Goal: Information Seeking & Learning: Learn about a topic

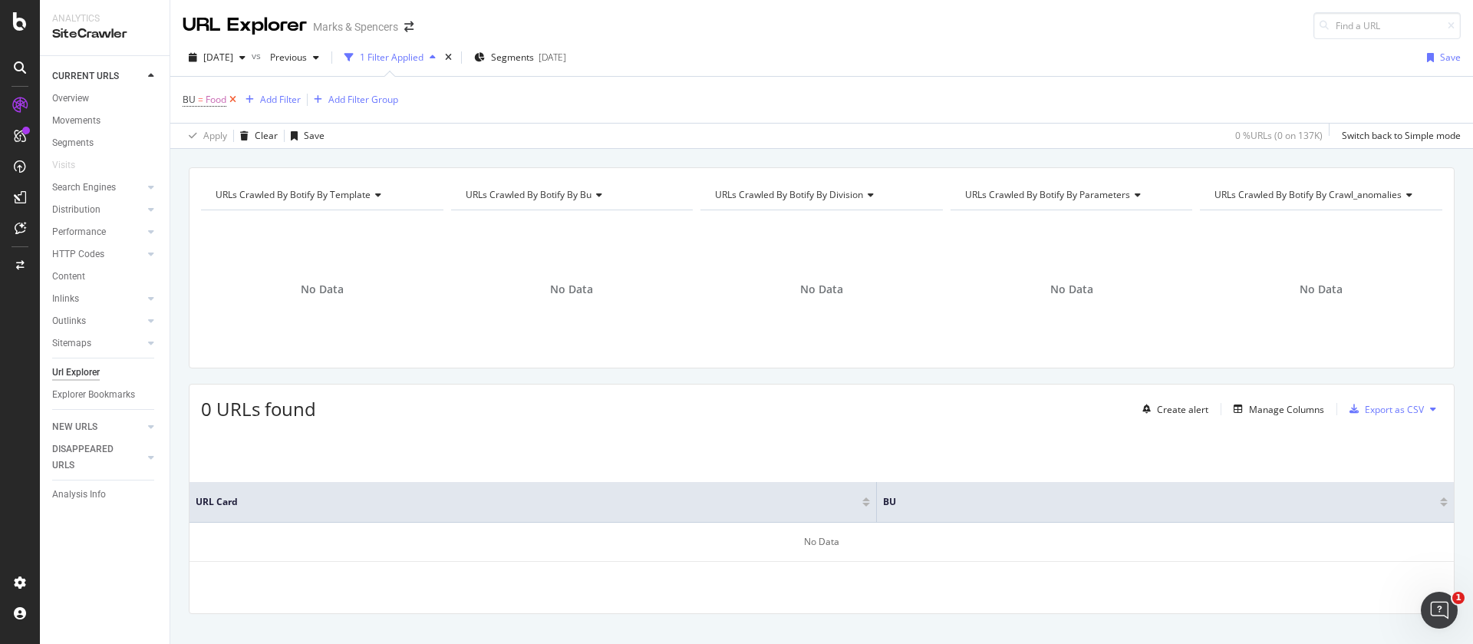
click at [232, 94] on icon at bounding box center [232, 99] width 13 height 15
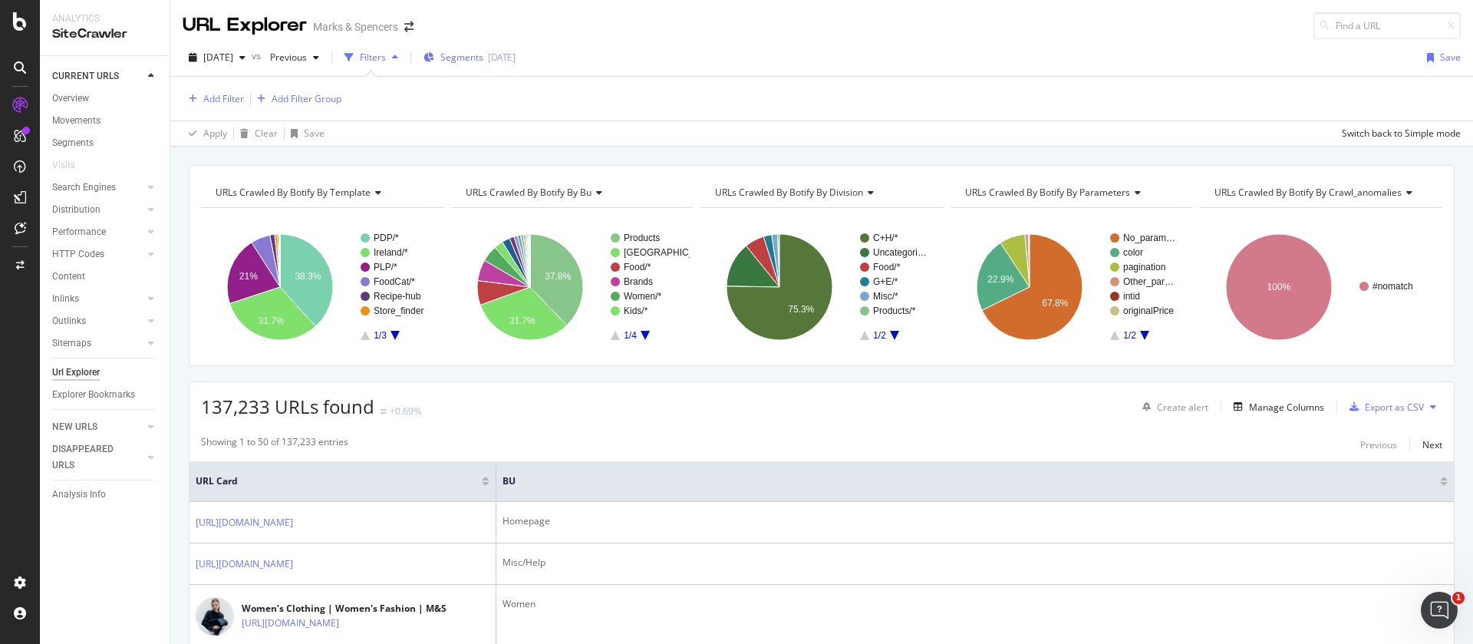
click at [515, 58] on div "Segments [DATE]" at bounding box center [469, 57] width 92 height 13
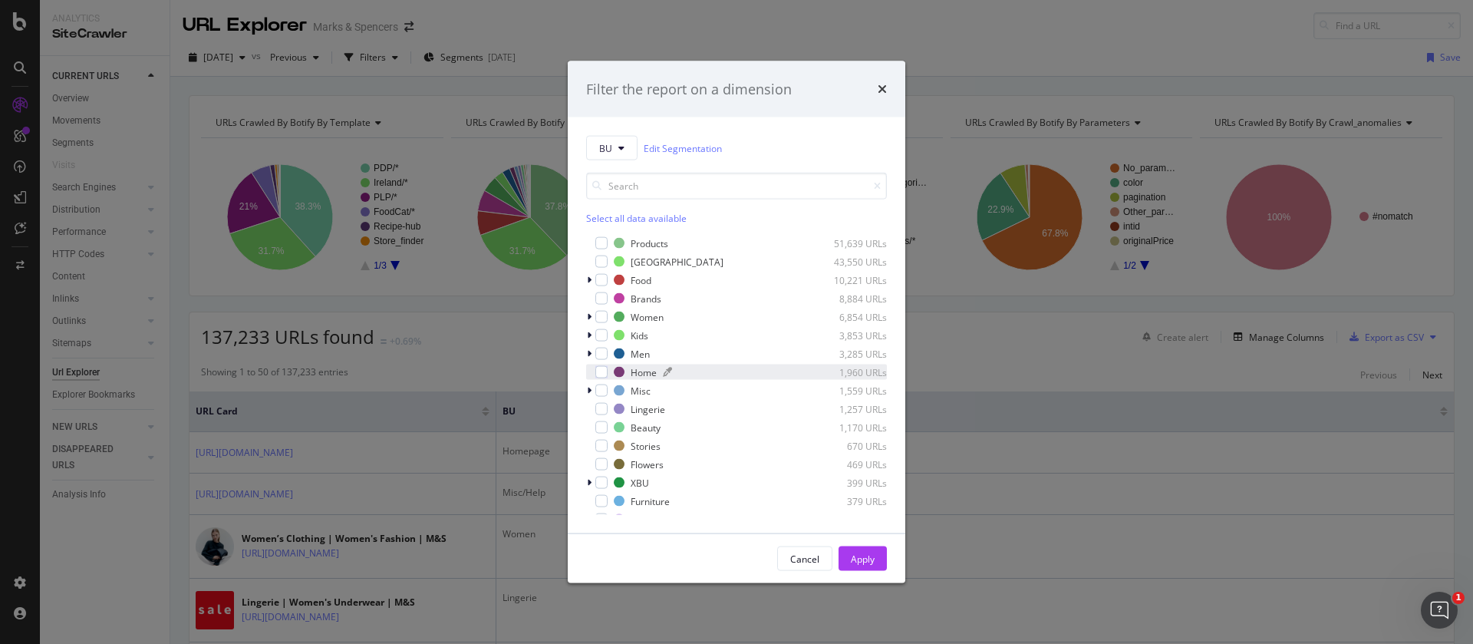
scroll to position [123, 0]
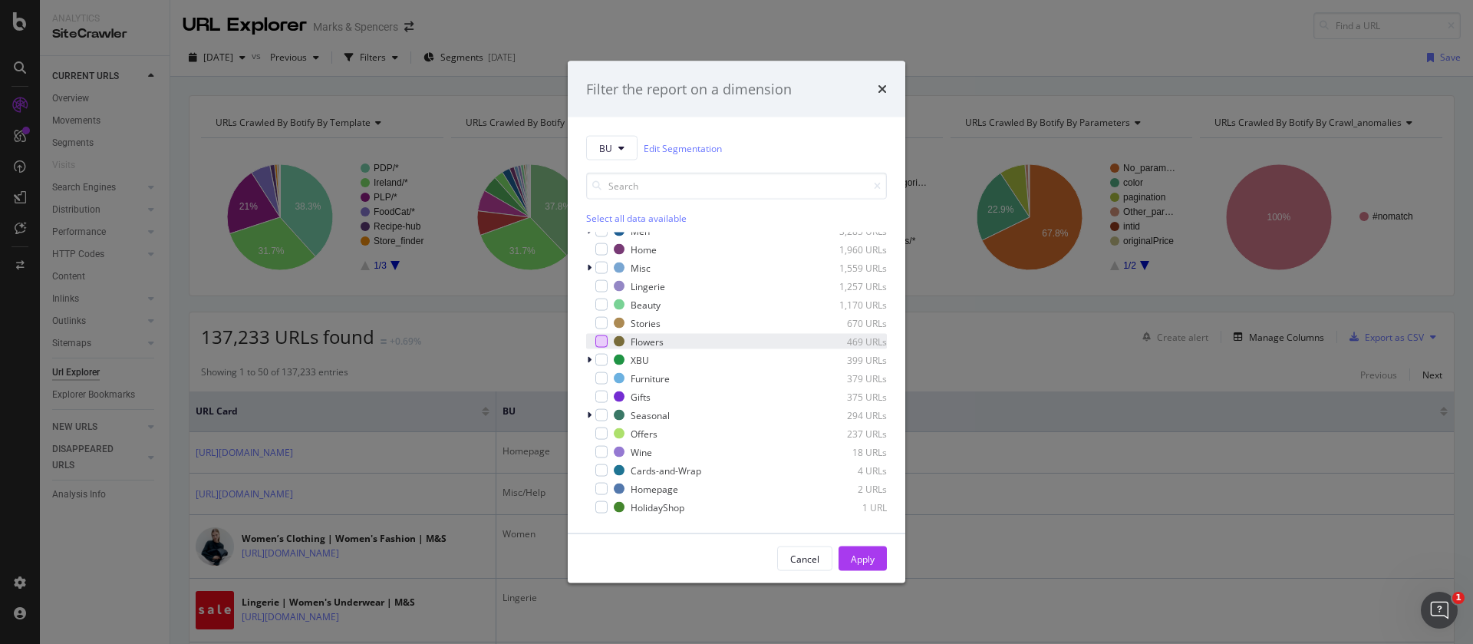
click at [603, 341] on div "modal" at bounding box center [601, 341] width 12 height 12
click at [854, 555] on div "Apply" at bounding box center [863, 558] width 24 height 13
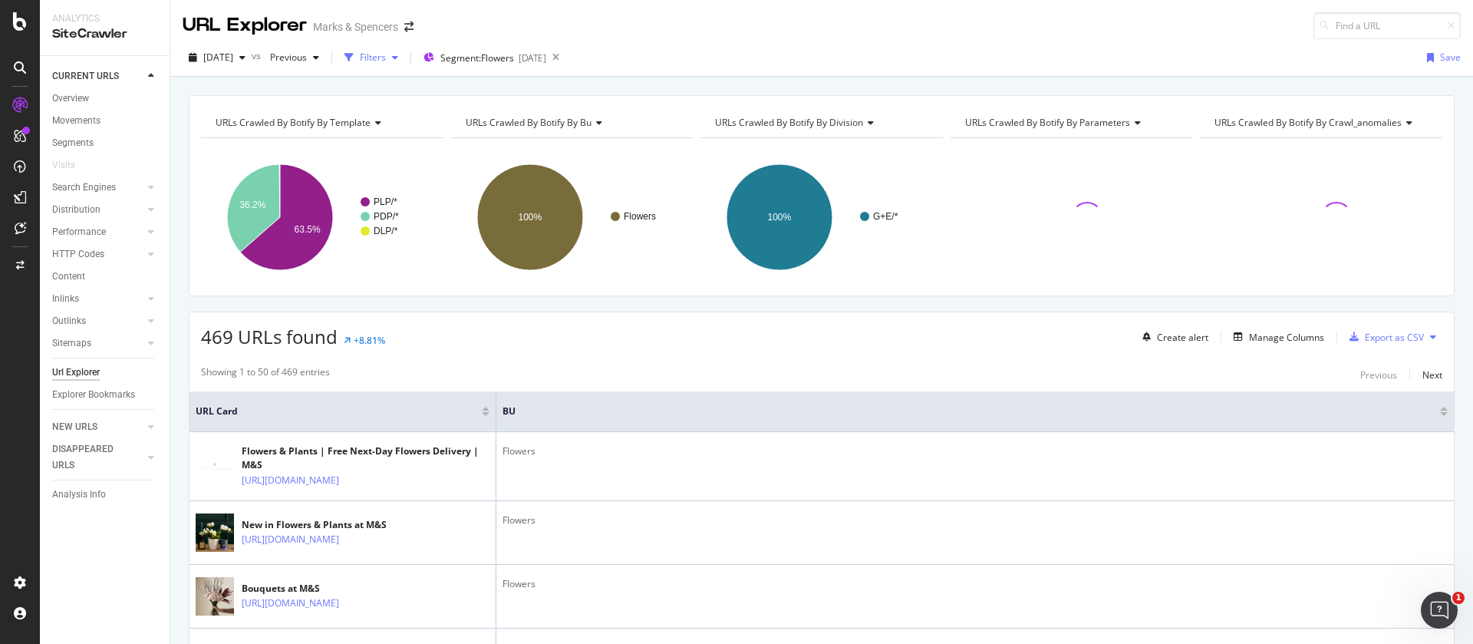
click at [386, 64] on div "Filters" at bounding box center [373, 57] width 26 height 13
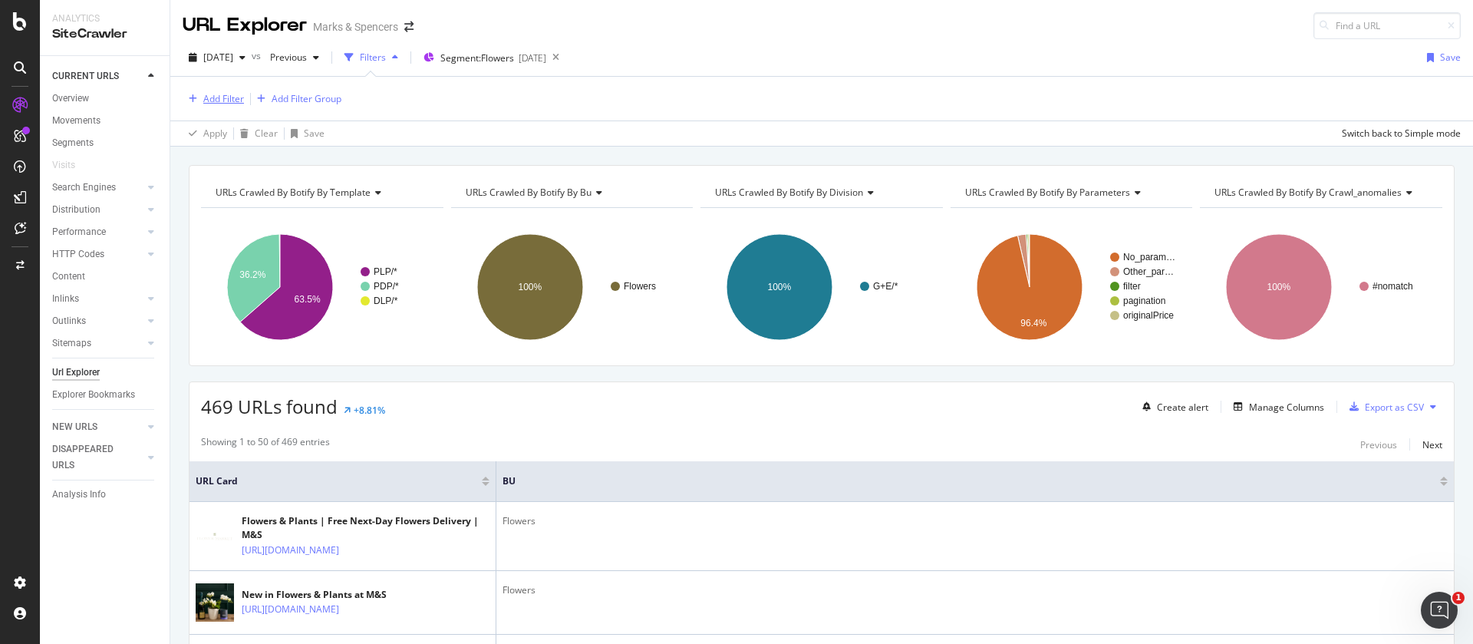
click at [230, 104] on div "Add Filter" at bounding box center [223, 98] width 41 height 13
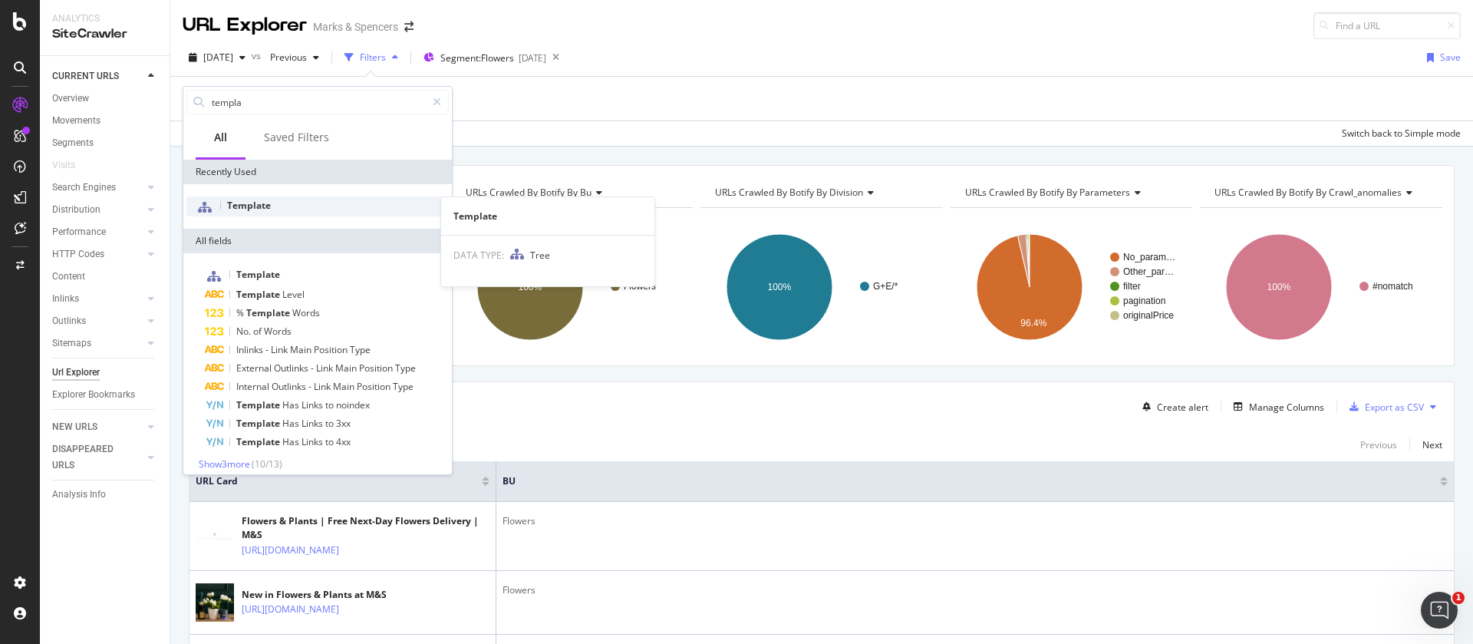
type input "templa"
click at [272, 206] on div "Template" at bounding box center [317, 206] width 262 height 20
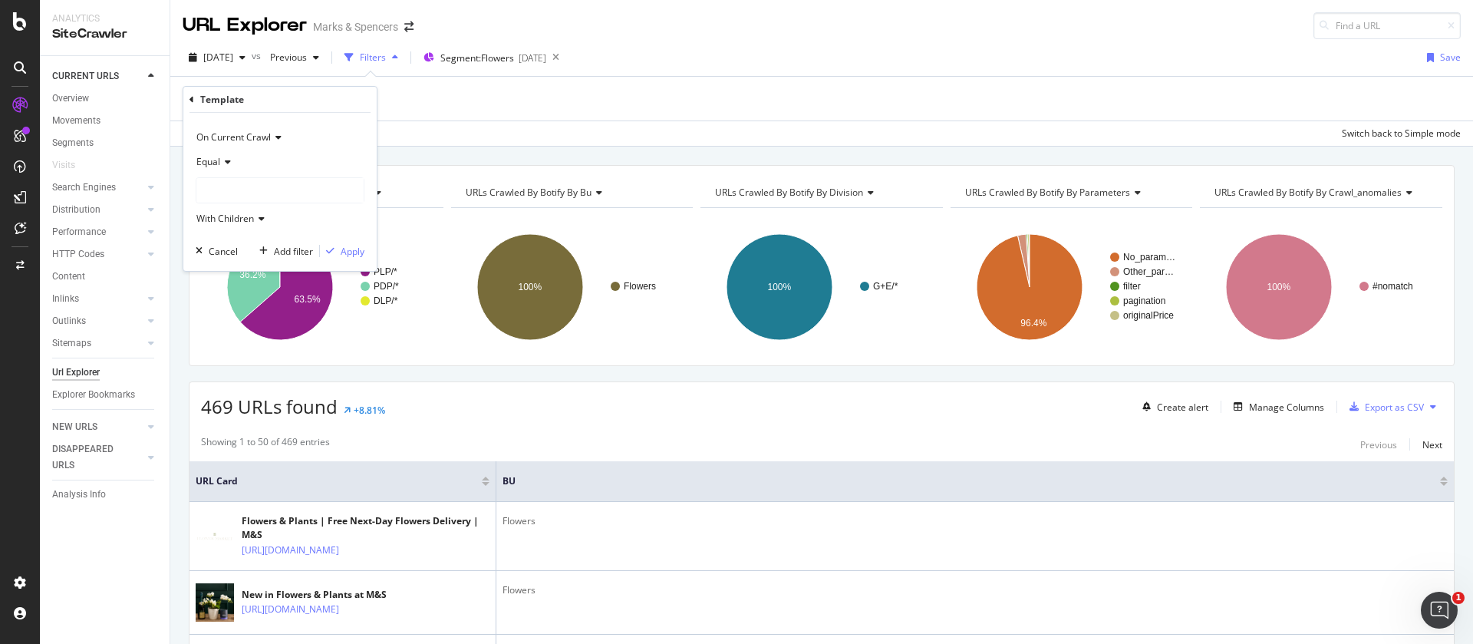
click at [221, 187] on div at bounding box center [279, 190] width 167 height 25
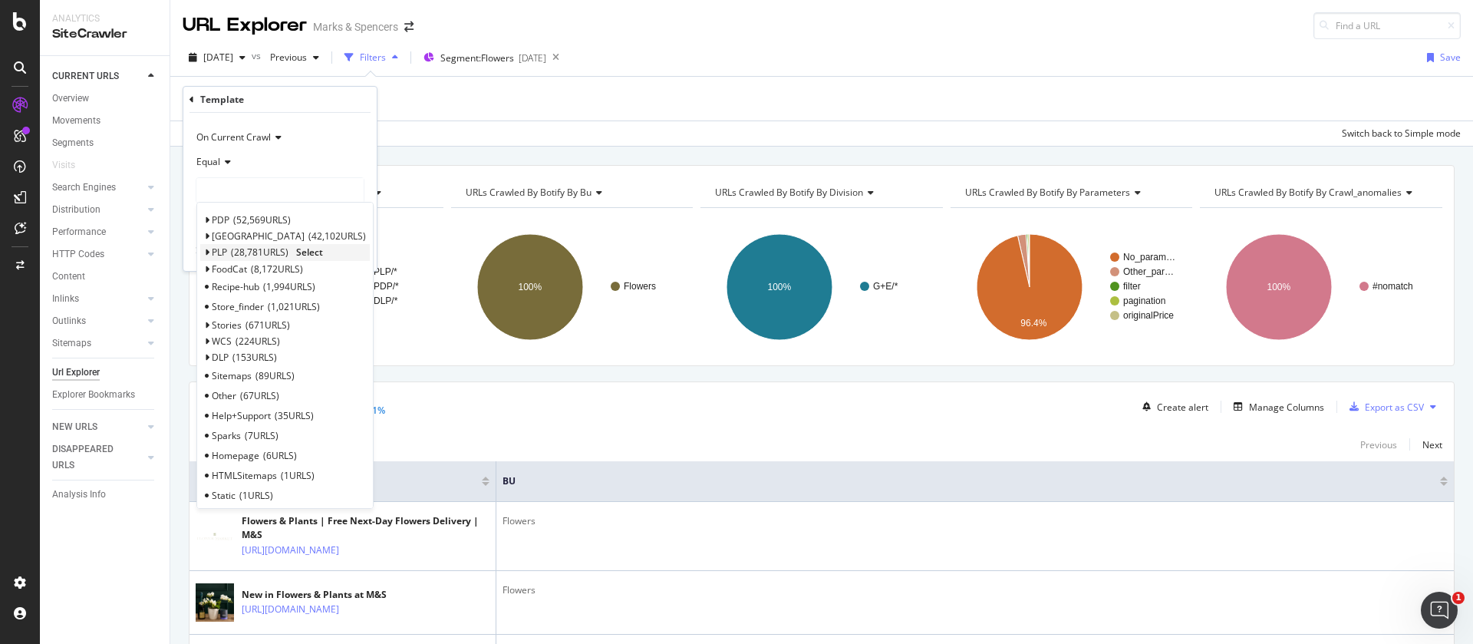
click at [216, 252] on span "PLP" at bounding box center [219, 251] width 15 height 13
click at [305, 249] on span "Select" at bounding box center [309, 251] width 27 height 13
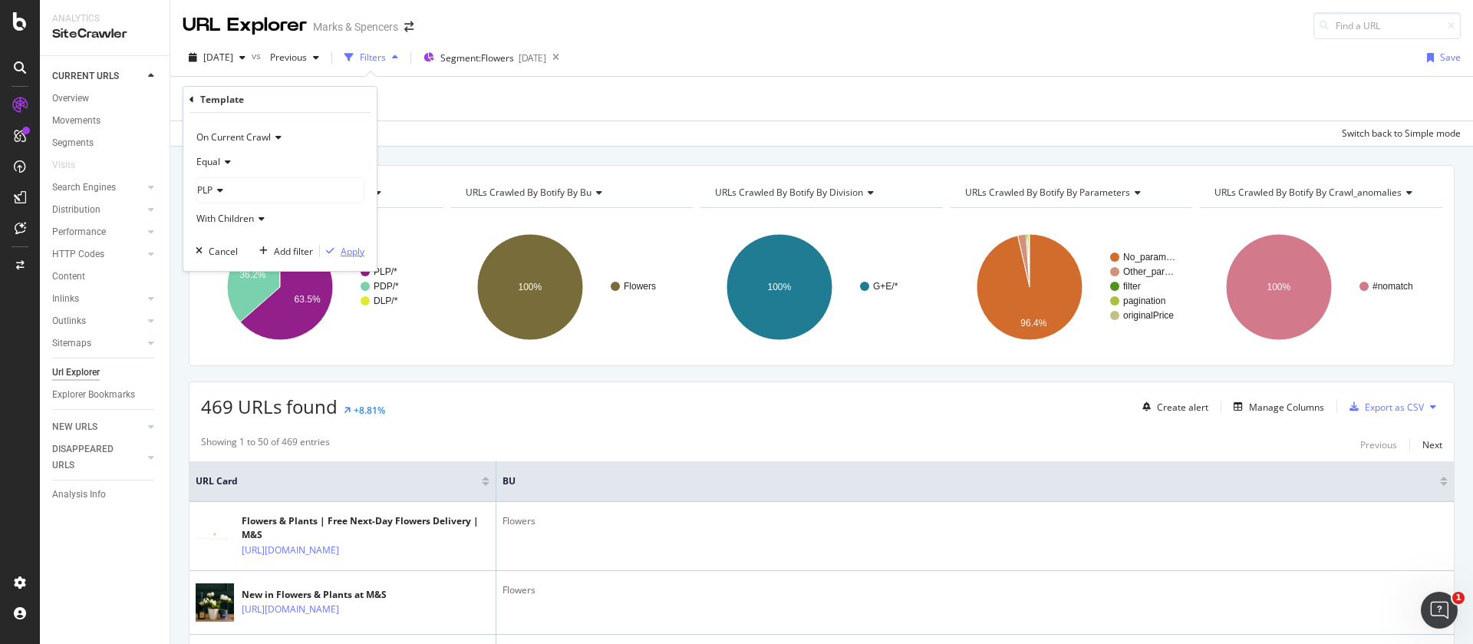
click at [358, 249] on div "Apply" at bounding box center [353, 251] width 24 height 13
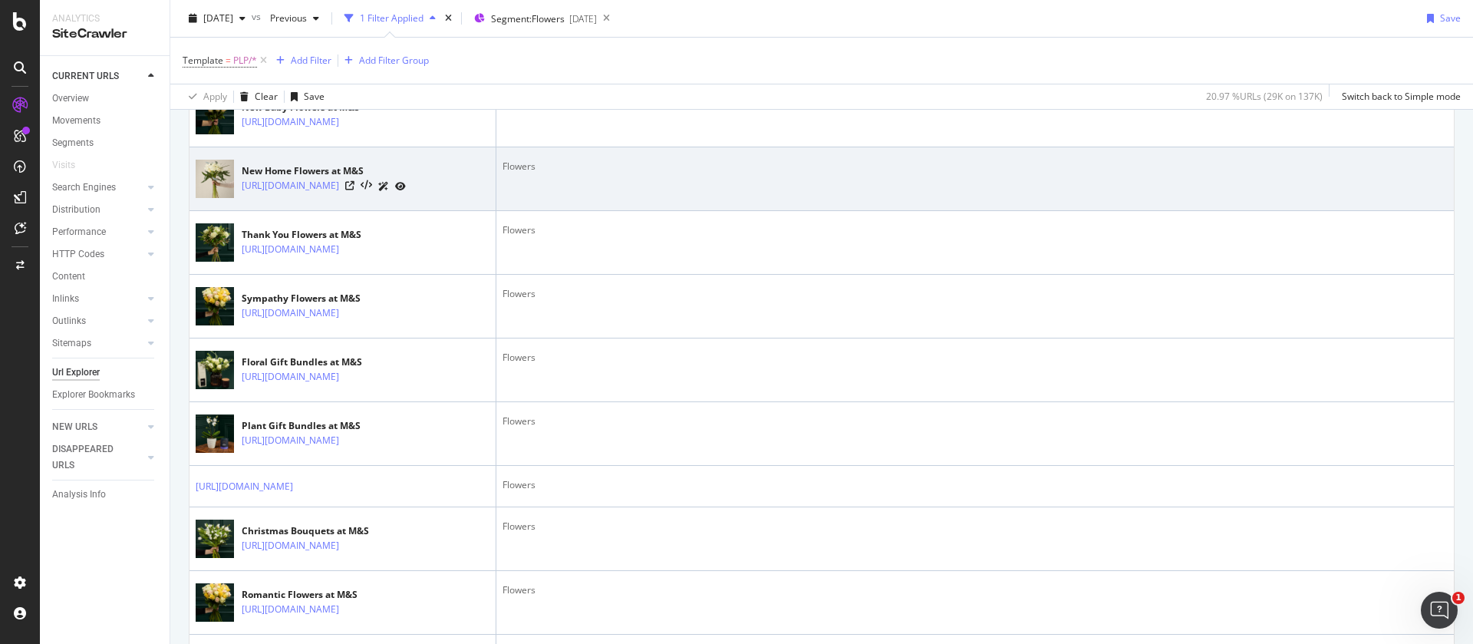
scroll to position [1036, 0]
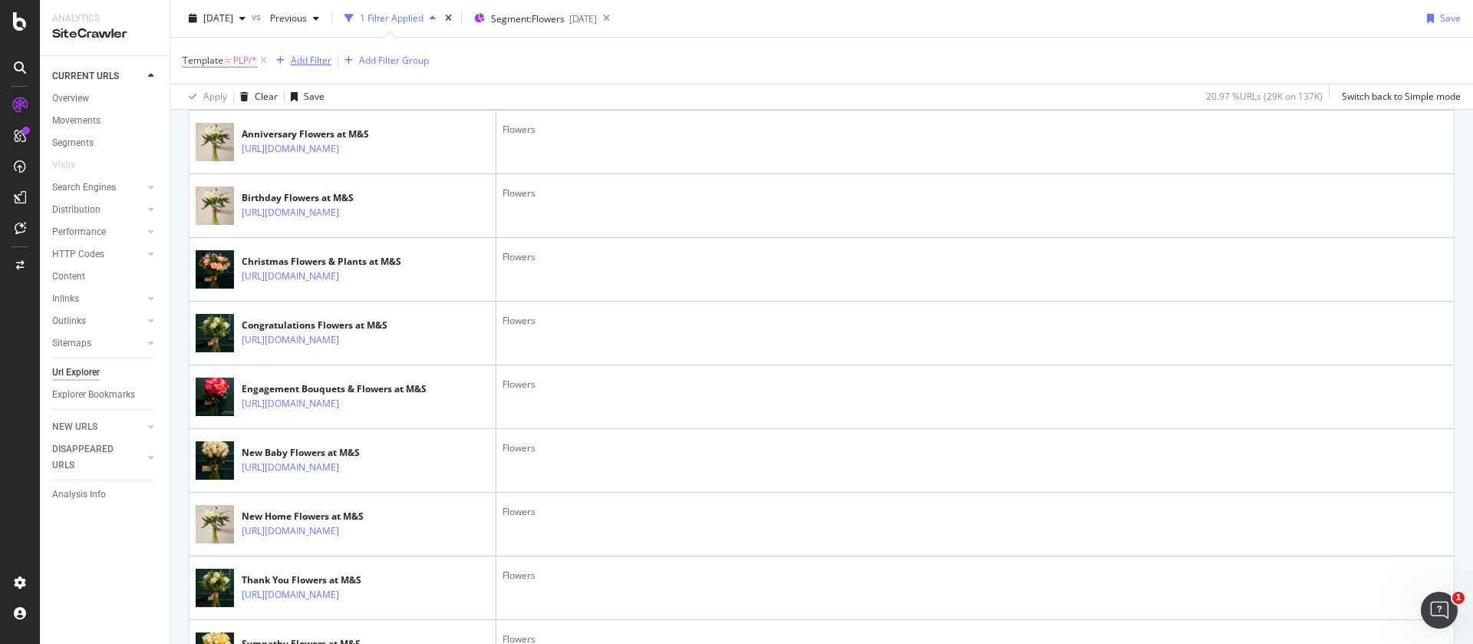
click at [301, 58] on div "Add Filter" at bounding box center [311, 60] width 41 height 13
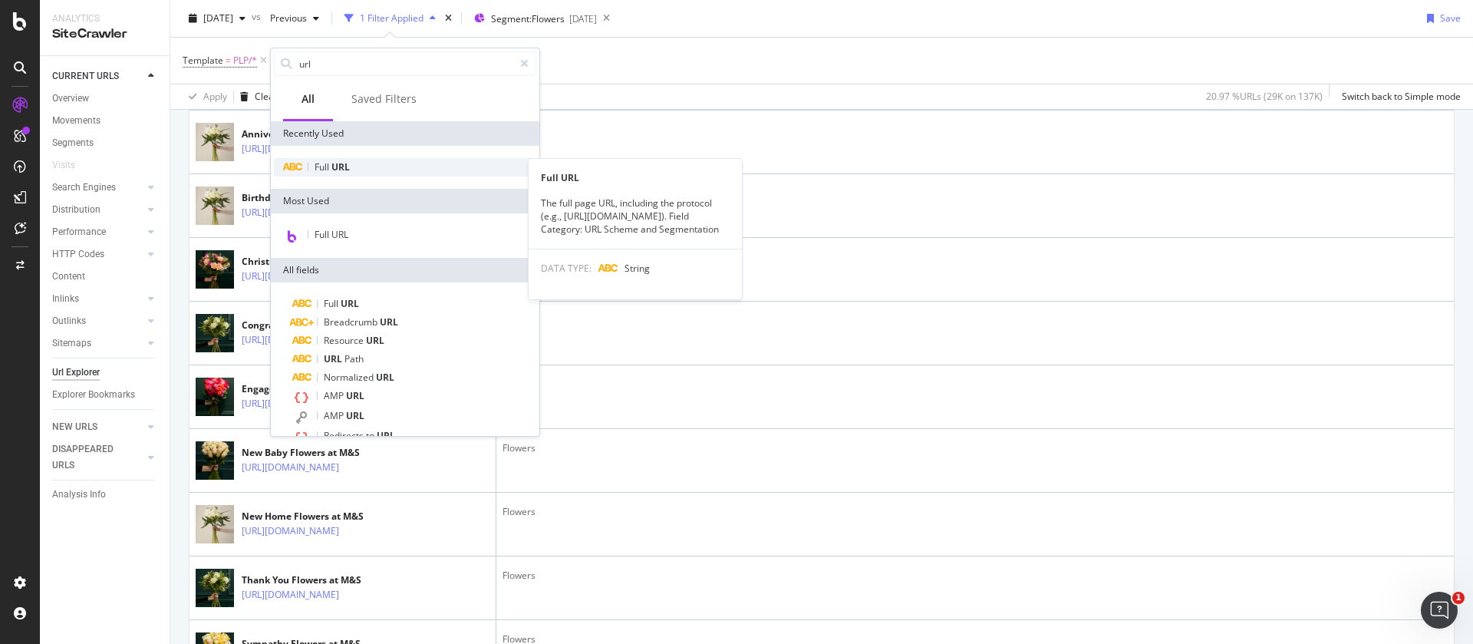
type input "url"
click at [352, 168] on div "Full URL" at bounding box center [405, 167] width 262 height 18
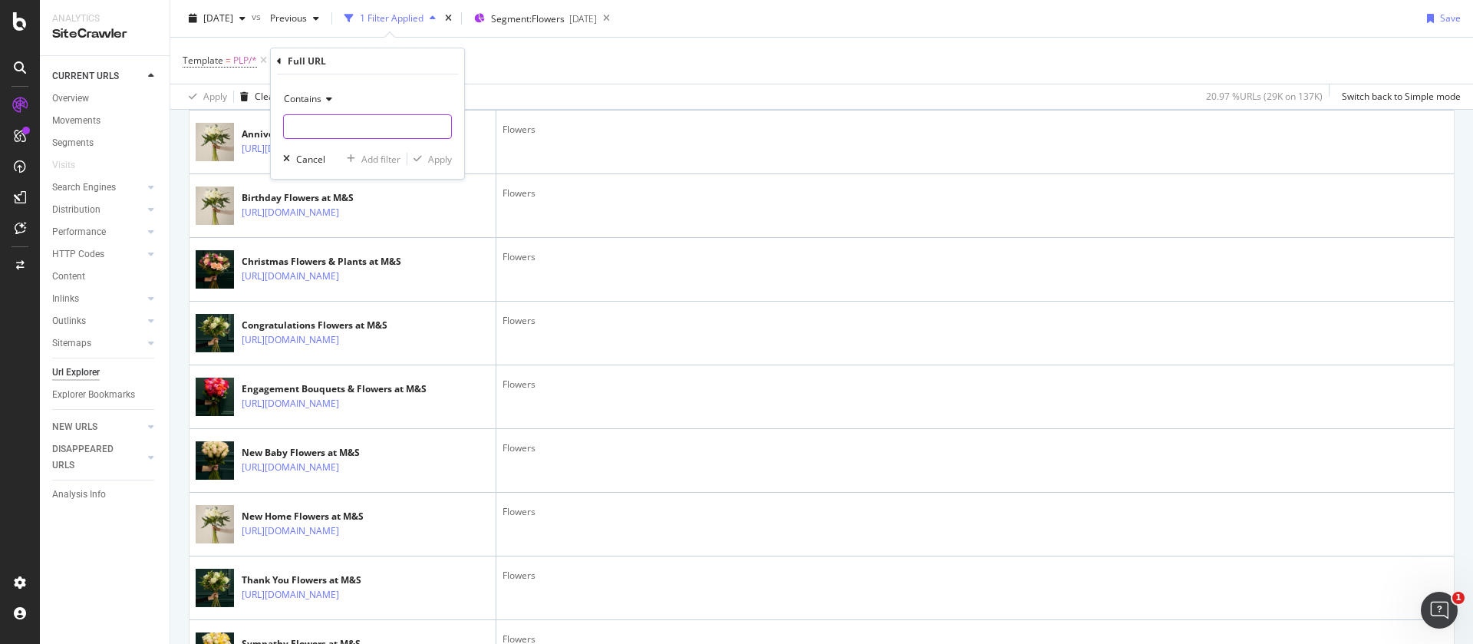
click at [344, 137] on input "text" at bounding box center [367, 126] width 167 height 25
click at [321, 127] on input "flowers-and-plants" at bounding box center [356, 126] width 145 height 25
type input "flowers-and-plants"
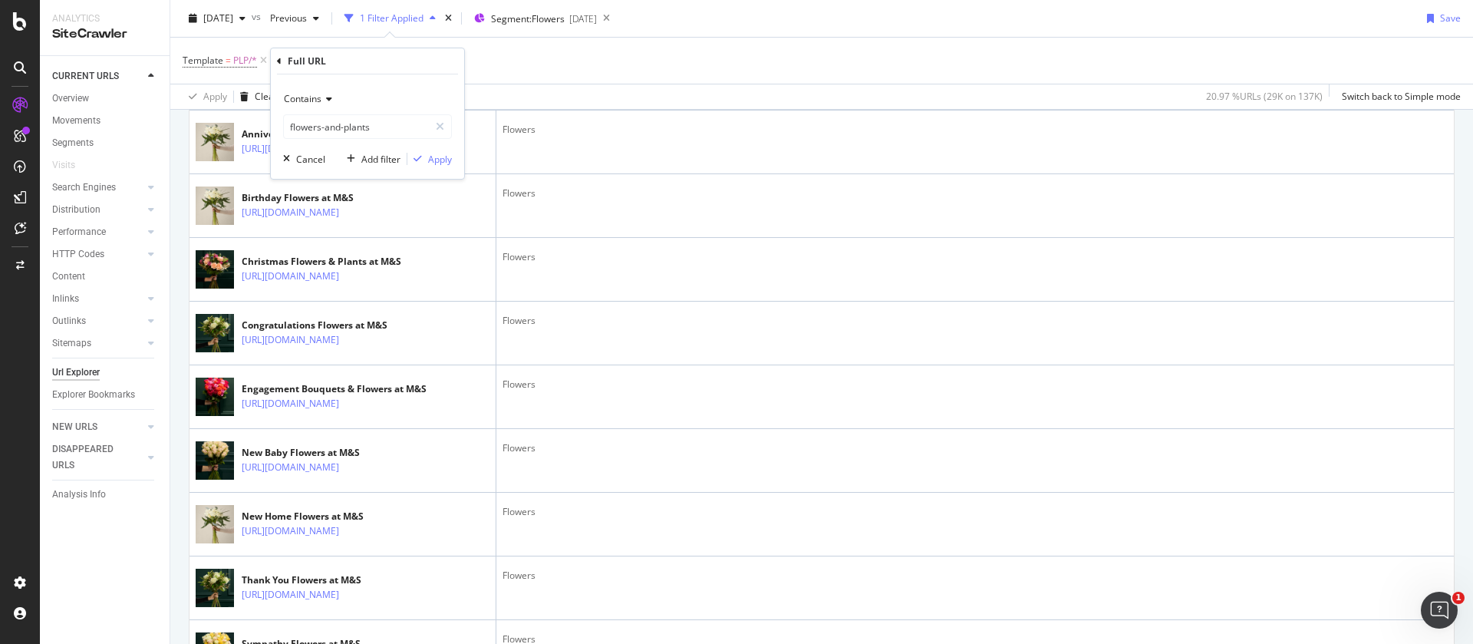
click at [319, 104] on span "Contains" at bounding box center [303, 98] width 38 height 13
click at [322, 276] on span "Doesn't contain" at bounding box center [324, 270] width 67 height 13
click at [337, 127] on input "flowers-and-plants" at bounding box center [356, 126] width 145 height 25
type input "bouquets"
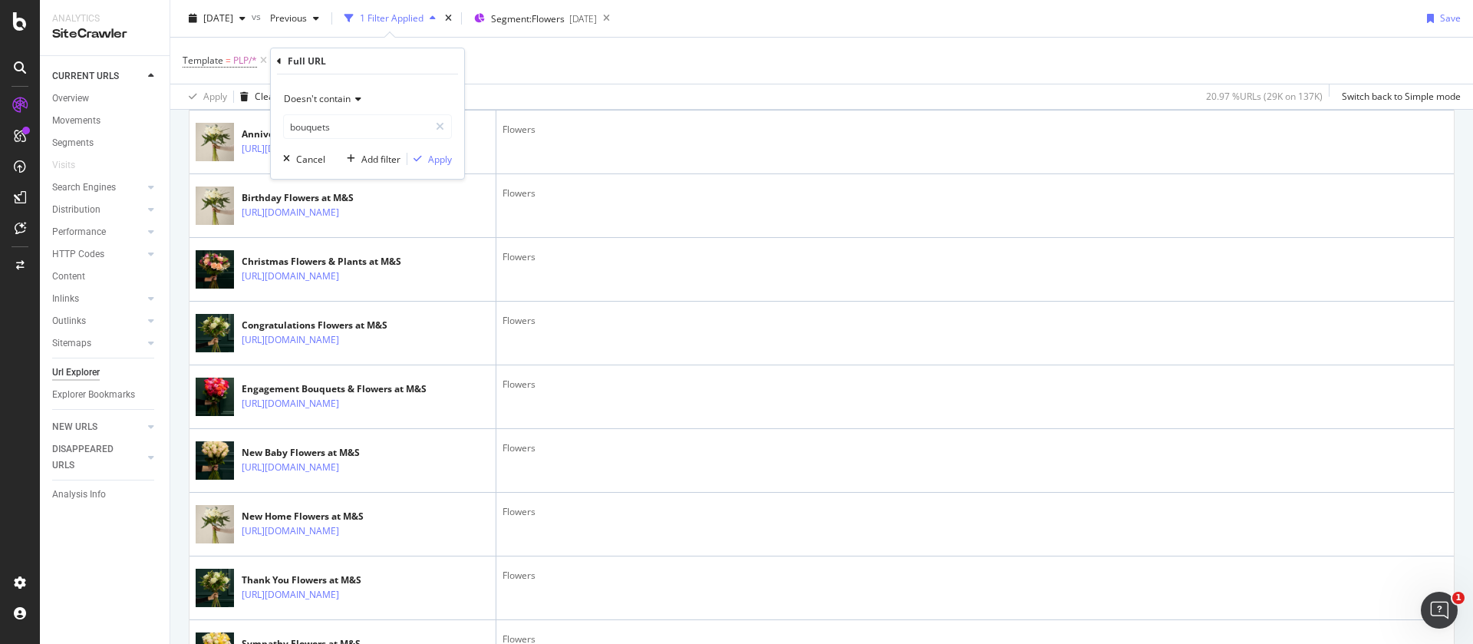
click at [453, 160] on div "Doesn't contain bouquets Cancel Add filter Apply" at bounding box center [367, 126] width 193 height 104
click at [445, 160] on div "Apply" at bounding box center [440, 159] width 24 height 13
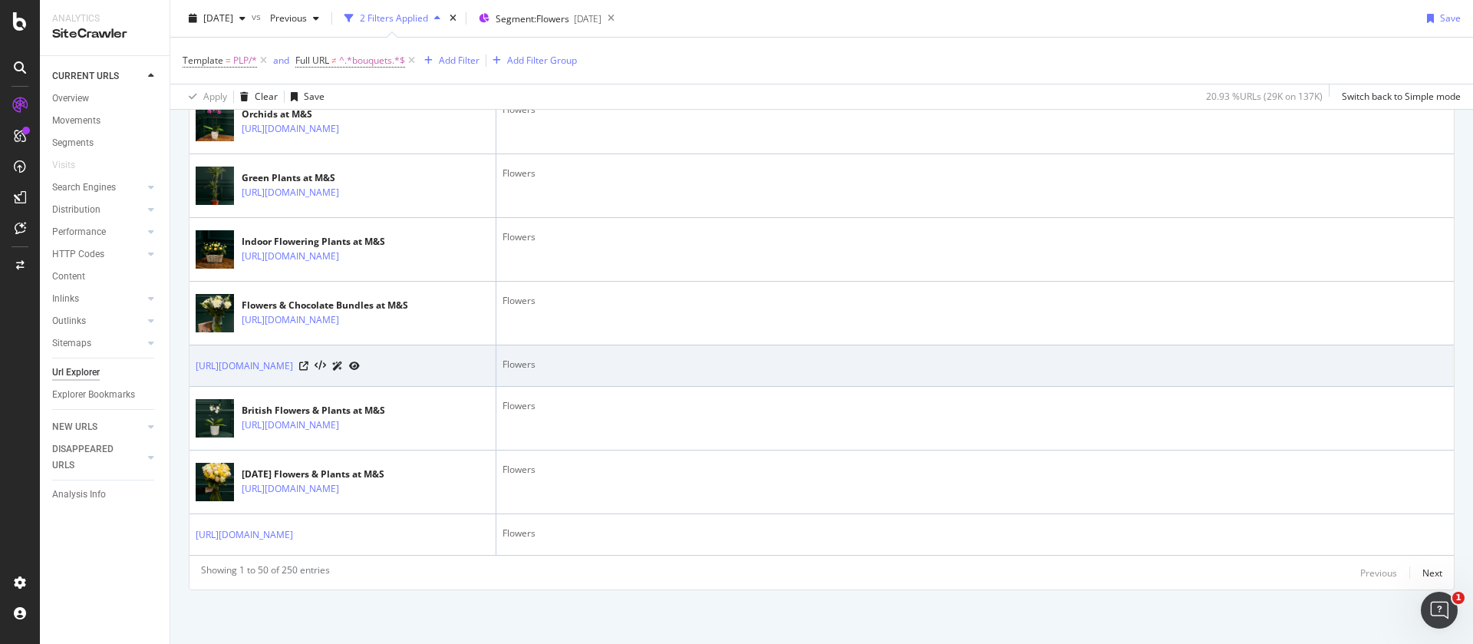
scroll to position [3738, 0]
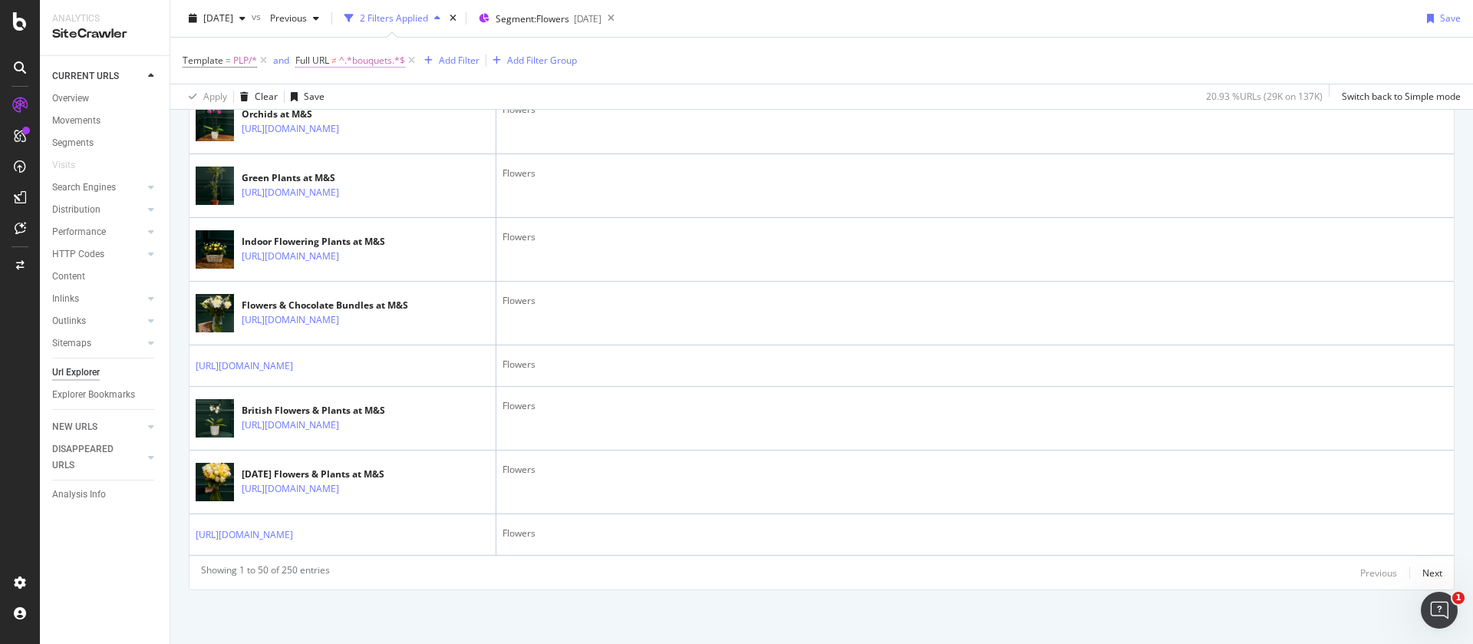
click at [381, 67] on span "^.*bouquets.*$" at bounding box center [372, 60] width 66 height 21
click at [362, 101] on span "Doesn't contain" at bounding box center [343, 96] width 67 height 13
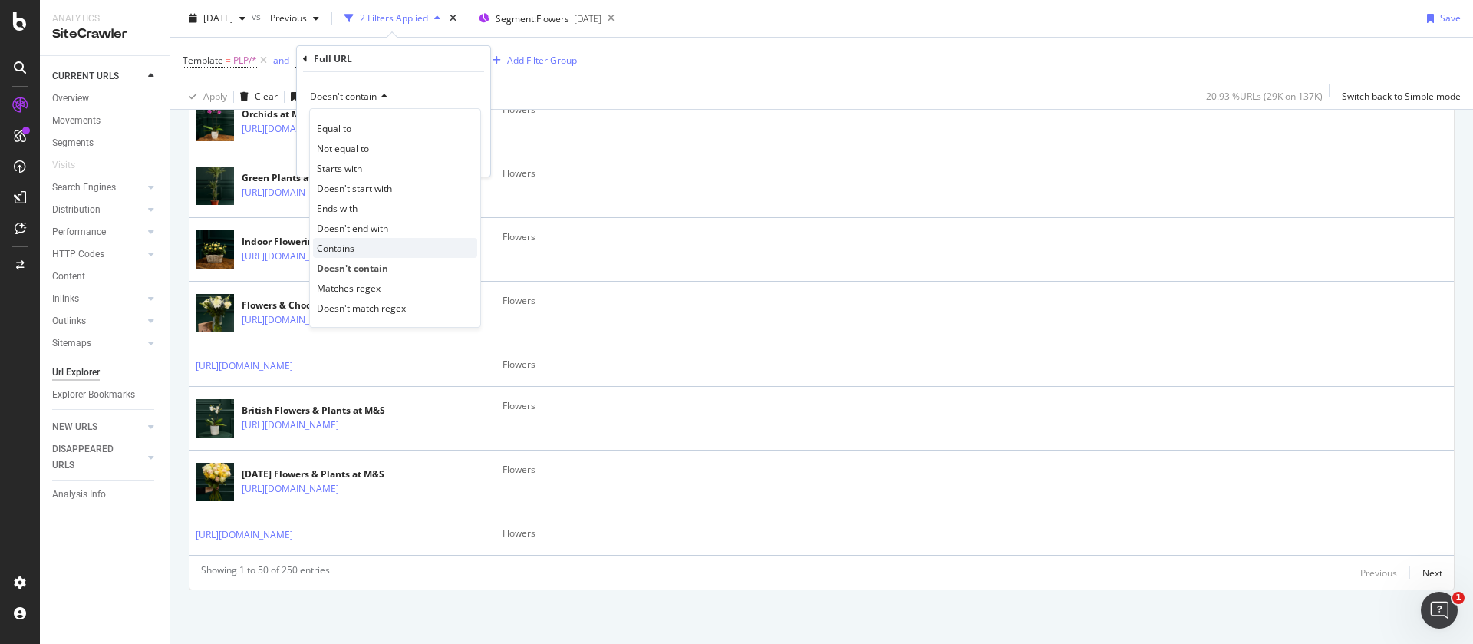
click at [364, 246] on div "Contains" at bounding box center [395, 248] width 164 height 20
click at [348, 120] on input "bouquets" at bounding box center [382, 124] width 145 height 25
type input "mother"
click at [460, 154] on div "Apply" at bounding box center [466, 156] width 24 height 13
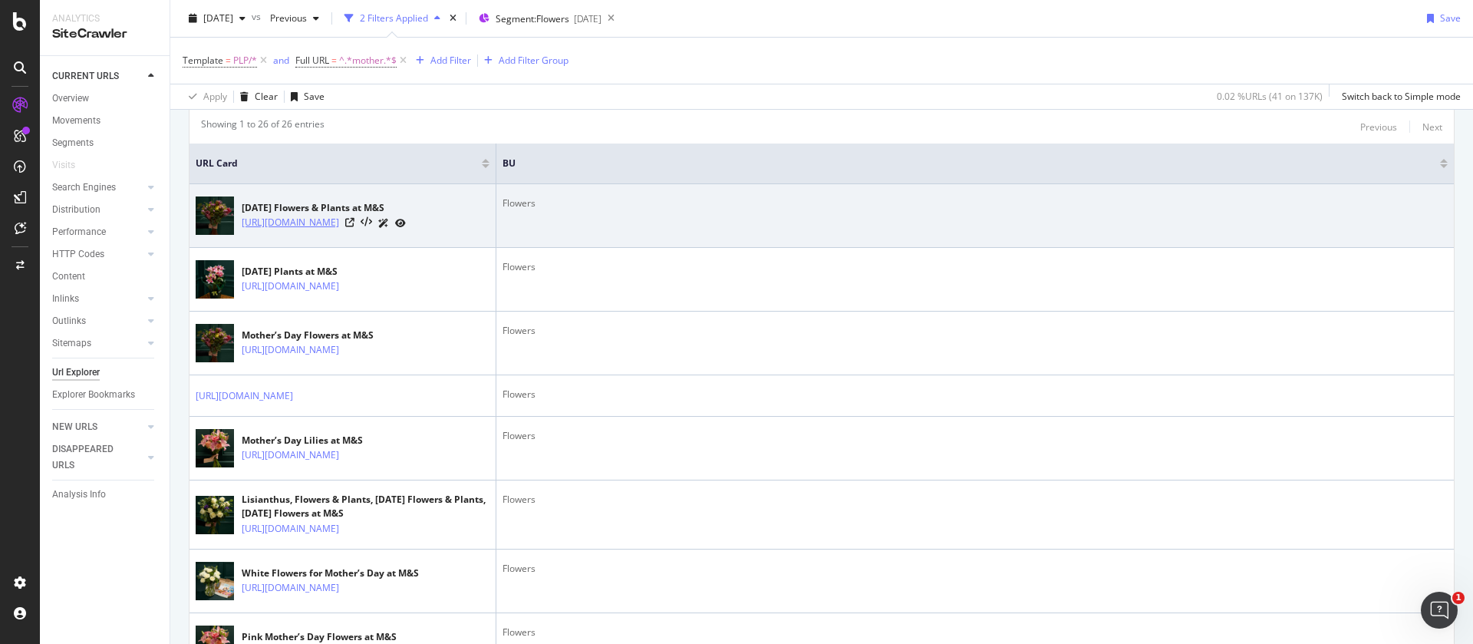
scroll to position [321, 0]
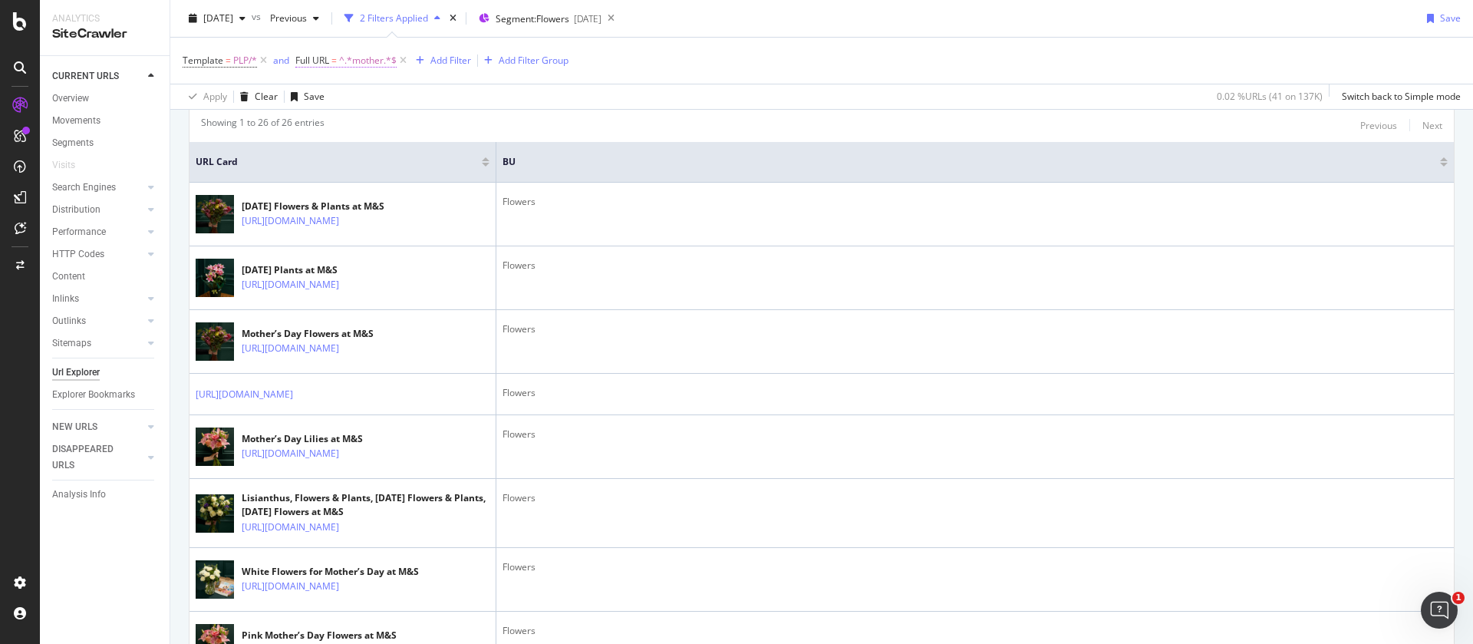
click at [351, 54] on span "^.*mother.*$" at bounding box center [368, 60] width 58 height 21
click at [357, 118] on input "mother" at bounding box center [382, 124] width 145 height 25
type input "b"
type input "valentine"
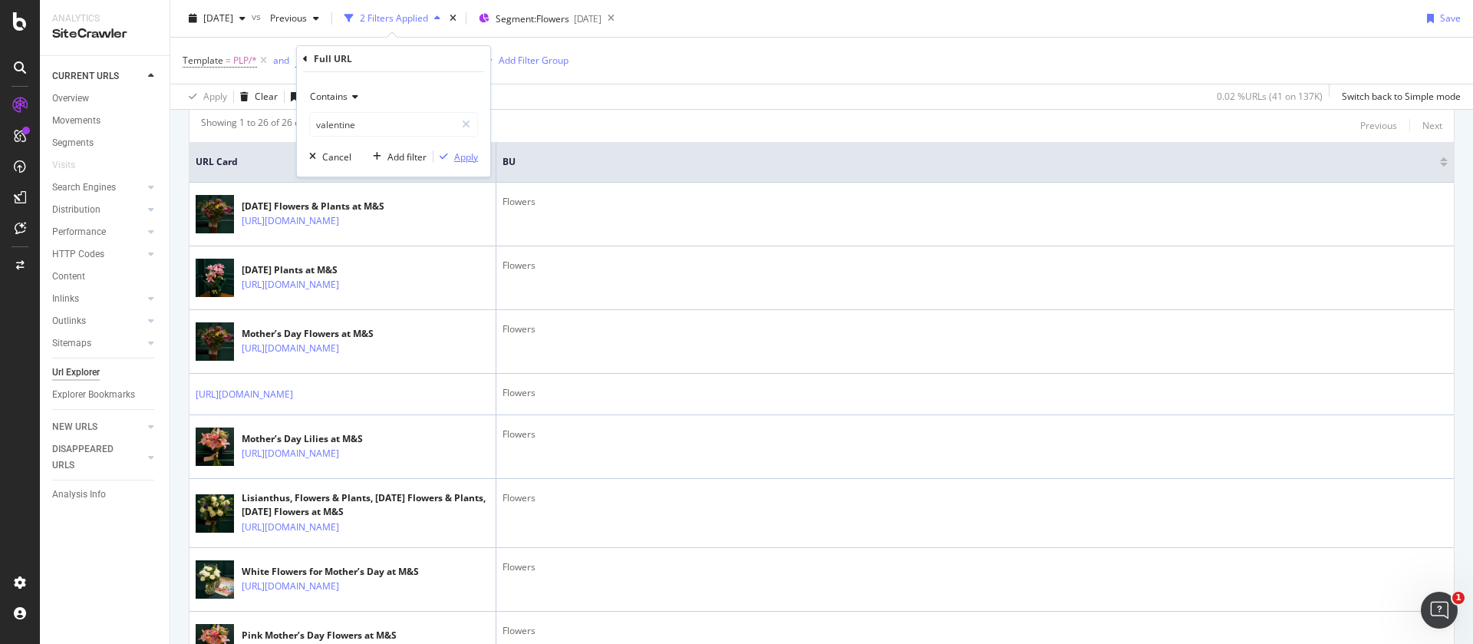
click at [471, 158] on div "Apply" at bounding box center [466, 156] width 24 height 13
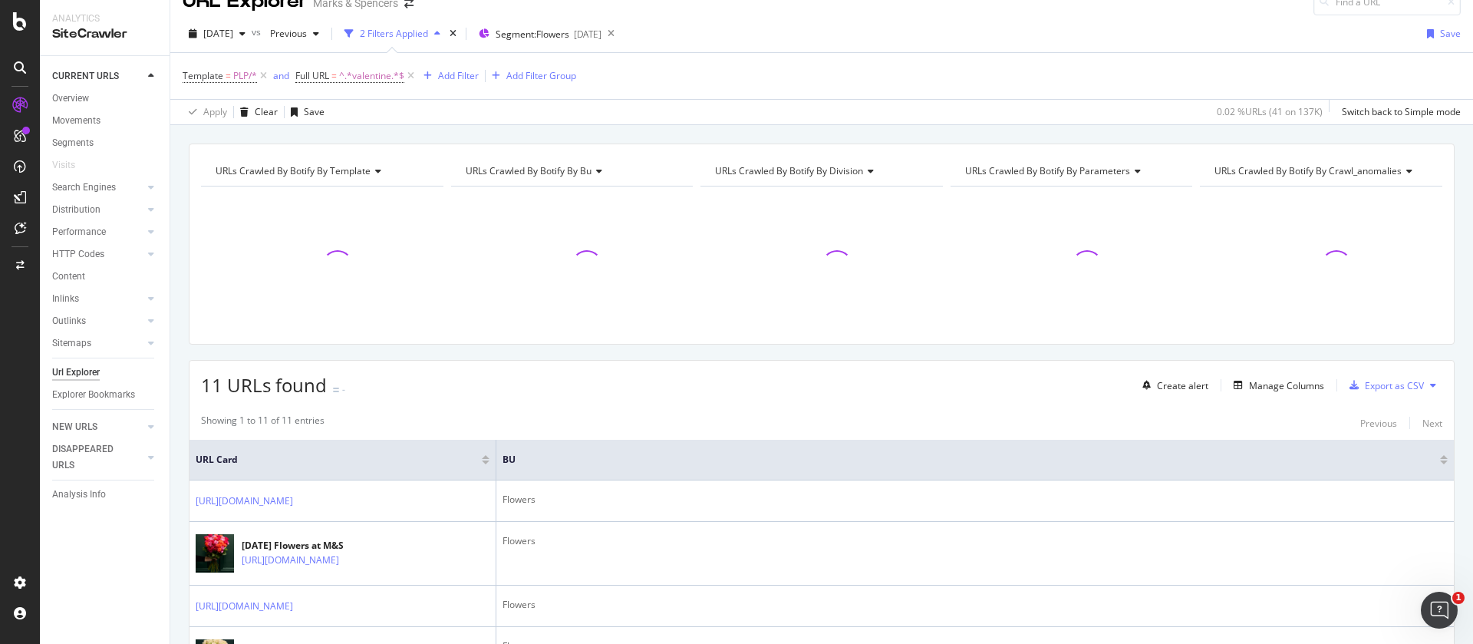
scroll to position [321, 0]
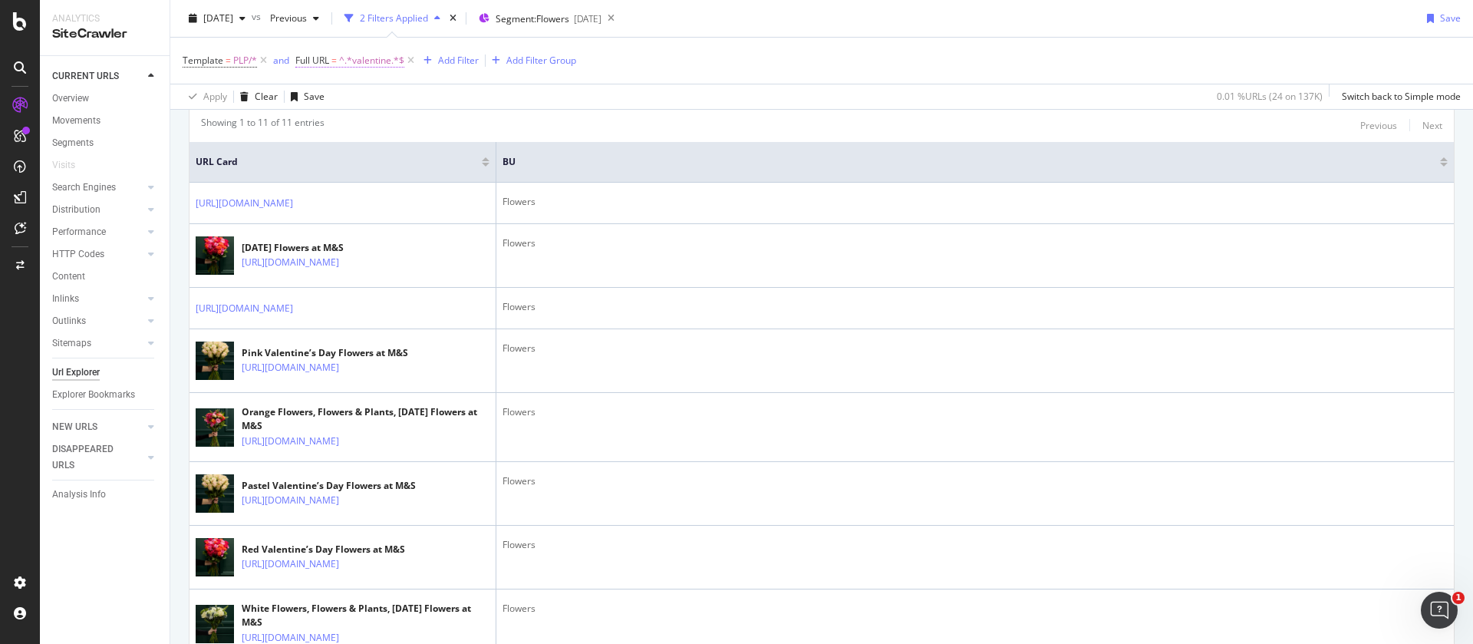
click at [353, 63] on span "^.*valentine.*$" at bounding box center [371, 60] width 65 height 21
click at [571, 114] on div "Showing 1 to 11 of 11 entries Previous Next URL Card BU [URL][DOMAIN_NAME] Flow…" at bounding box center [821, 498] width 1264 height 780
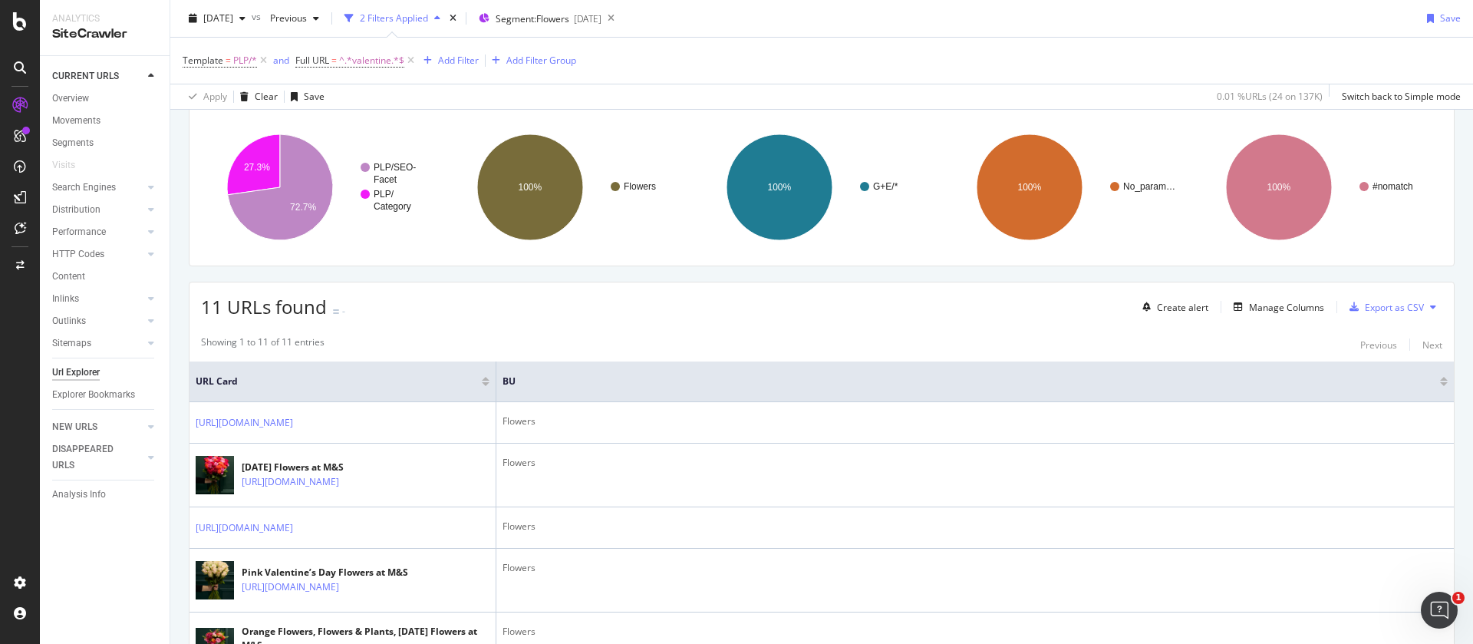
scroll to position [0, 0]
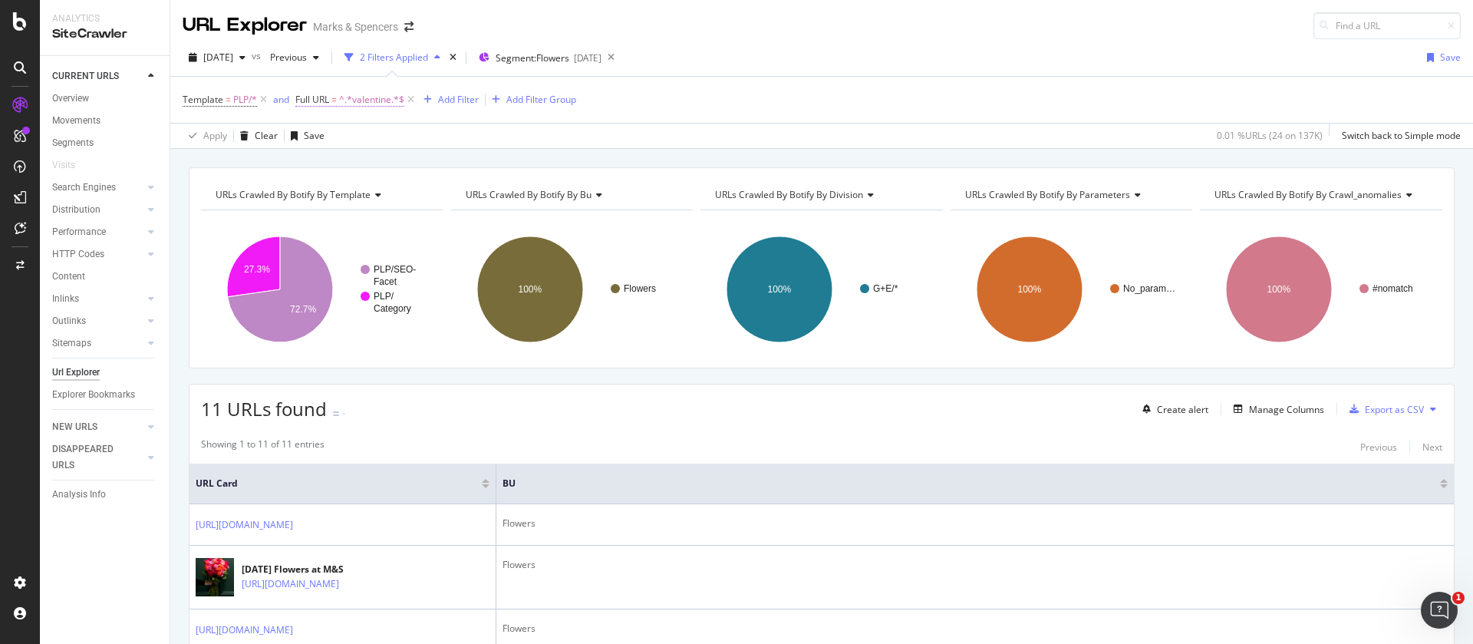
click at [360, 99] on span "^.*valentine.*$" at bounding box center [371, 99] width 65 height 21
click at [360, 161] on input "valentine" at bounding box center [382, 163] width 145 height 25
type input "father"
click at [471, 192] on div "Apply" at bounding box center [466, 195] width 24 height 13
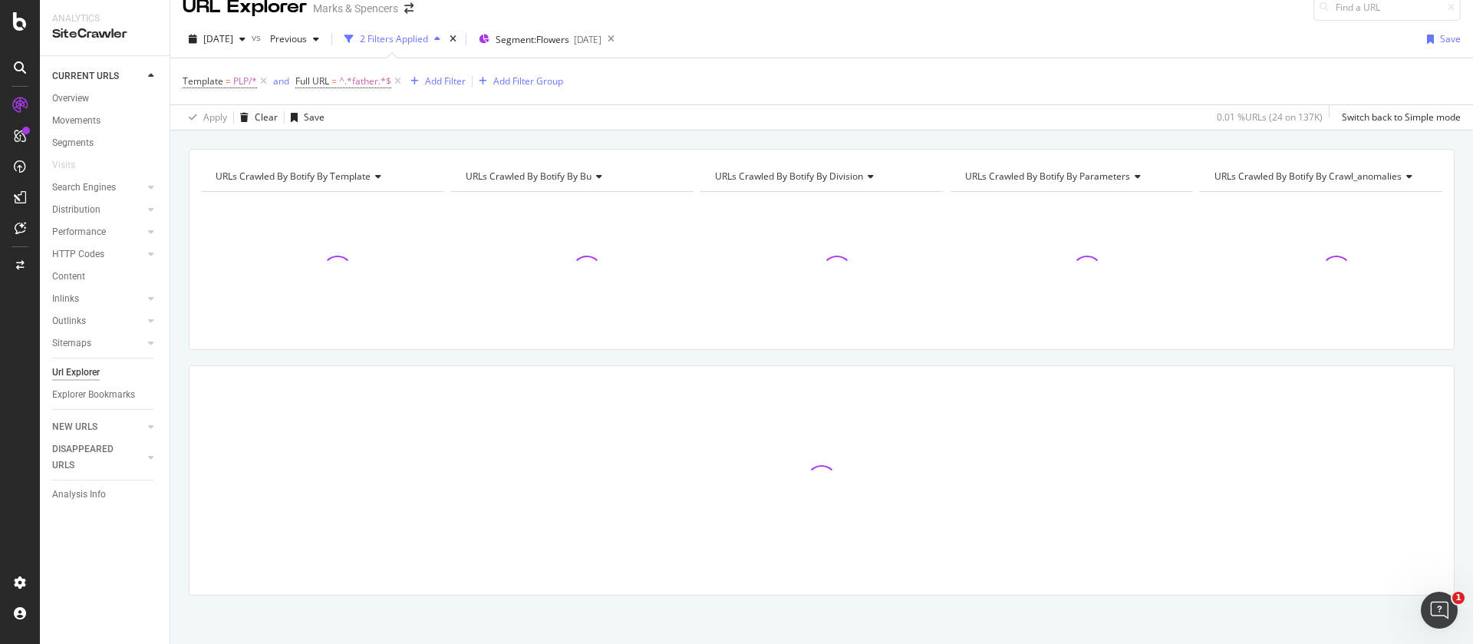
scroll to position [24, 0]
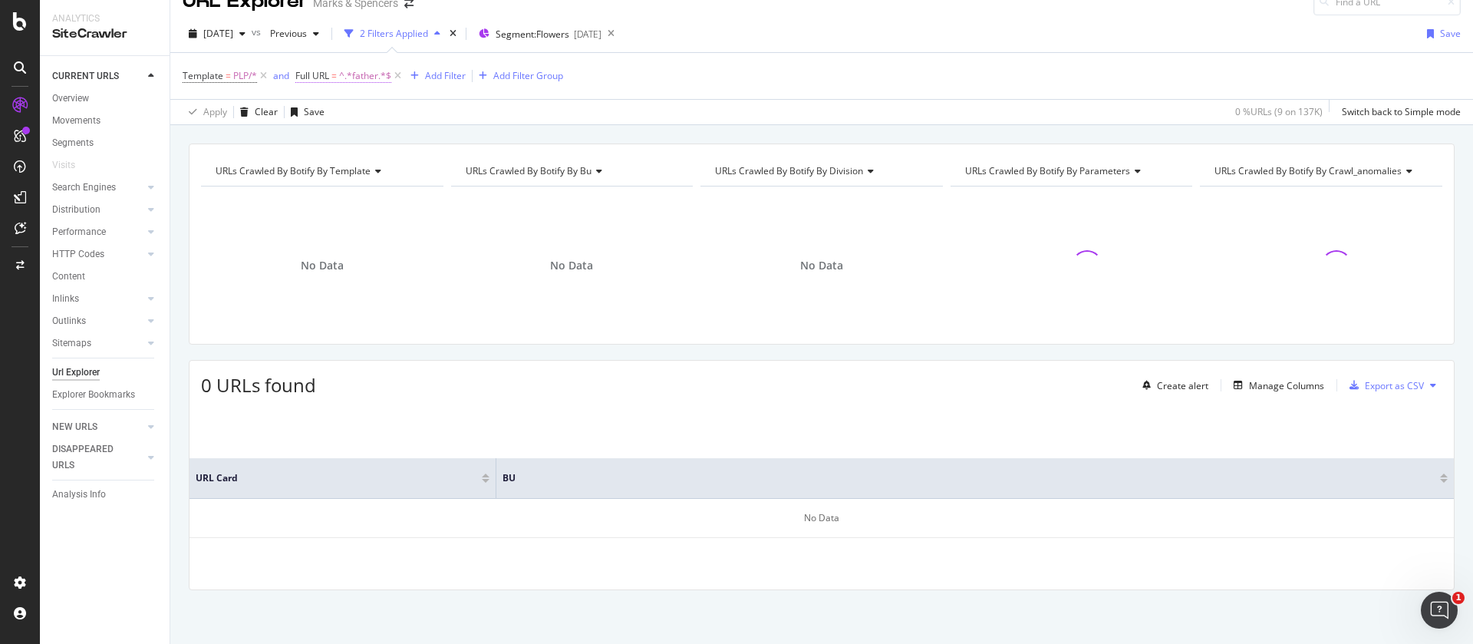
click at [368, 75] on span "^.*father.*$" at bounding box center [365, 75] width 52 height 21
click at [372, 144] on input "father" at bounding box center [382, 139] width 145 height 25
type input "[DATE]"
click at [454, 176] on div "Apply" at bounding box center [466, 172] width 24 height 13
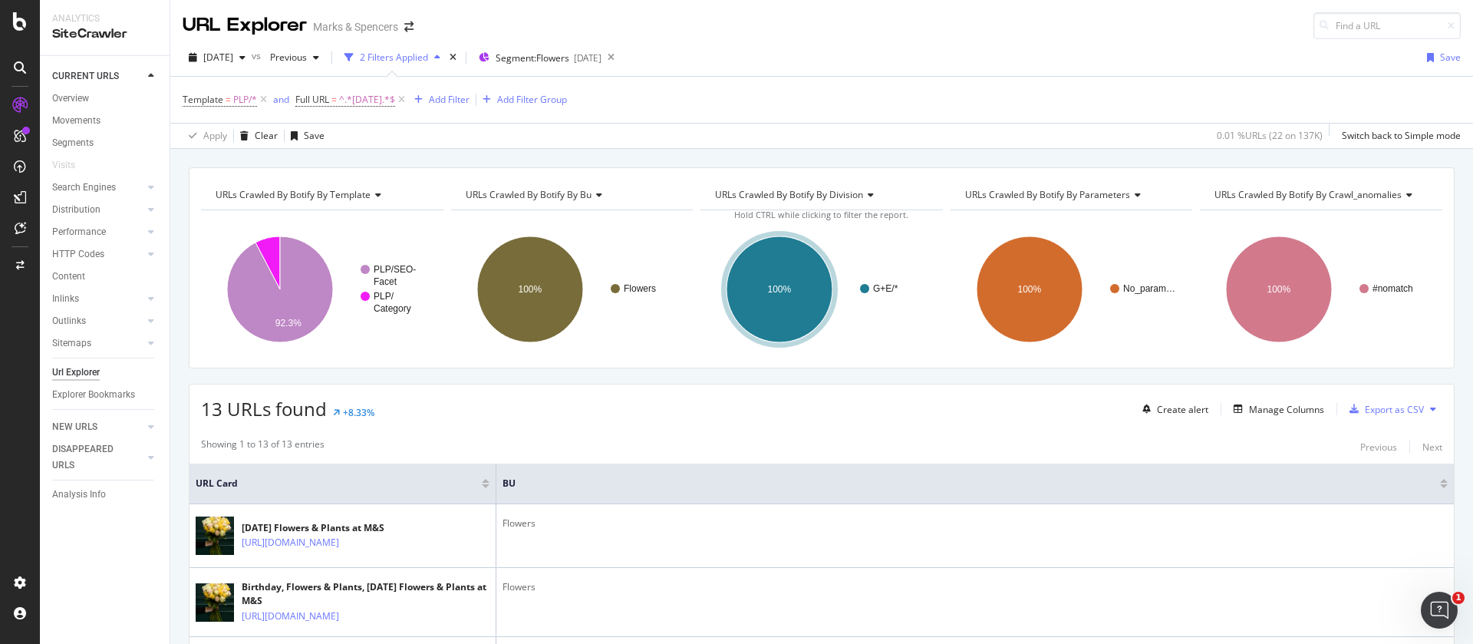
scroll to position [345, 0]
